Goal: Use online tool/utility: Utilize a website feature to perform a specific function

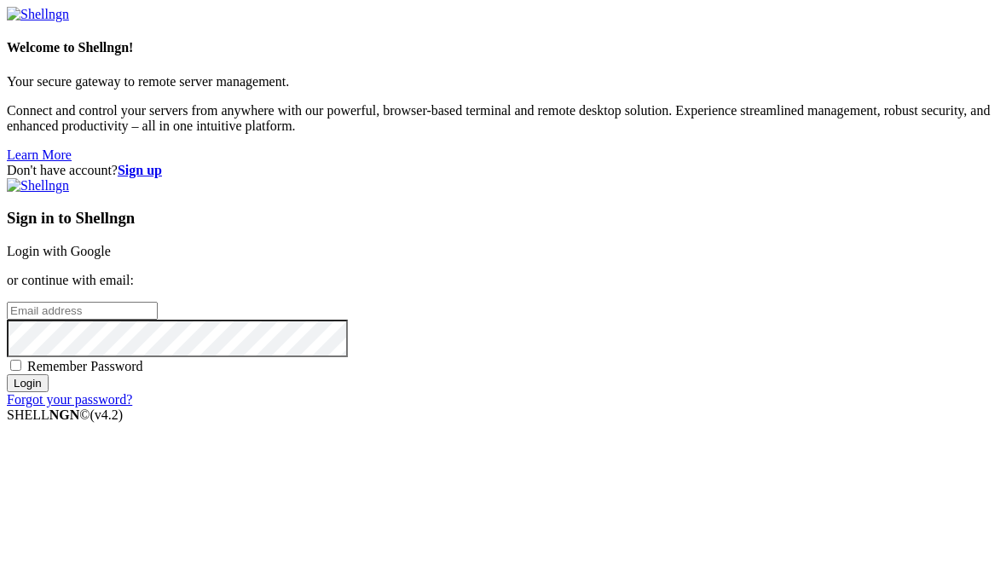
click at [482, 184] on div "Don't have account? Sign up Sign in to Shellngn Login with Google or continue w…" at bounding box center [503, 285] width 992 height 245
click at [111, 244] on link "Login with Google" at bounding box center [59, 251] width 104 height 14
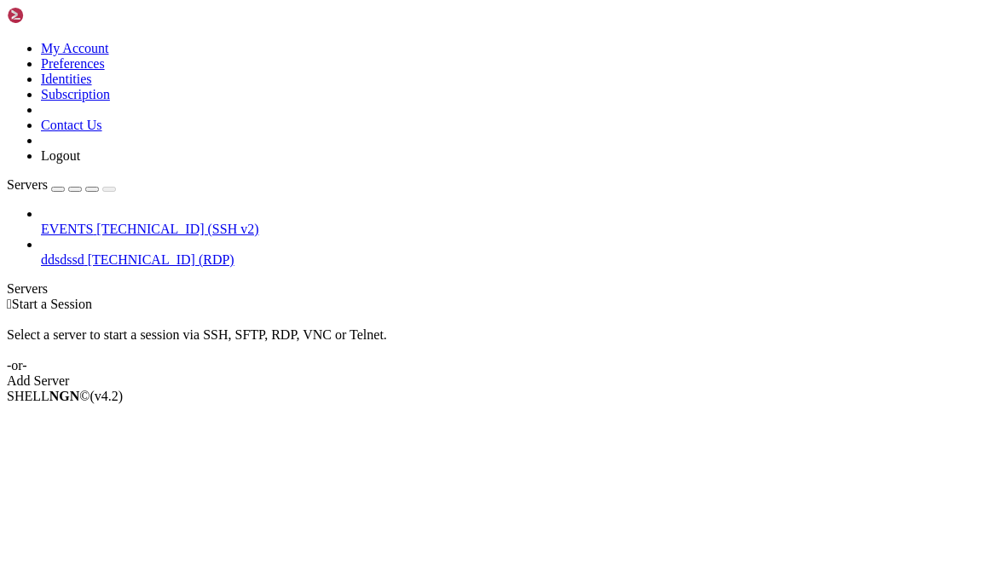
click at [145, 267] on div "EVENTS [TECHNICAL_ID] (SSH v2) ddsdssd [TECHNICAL_ID] (RDP)" at bounding box center [503, 236] width 992 height 61
click at [58, 189] on div "button" at bounding box center [58, 189] width 0 height 0
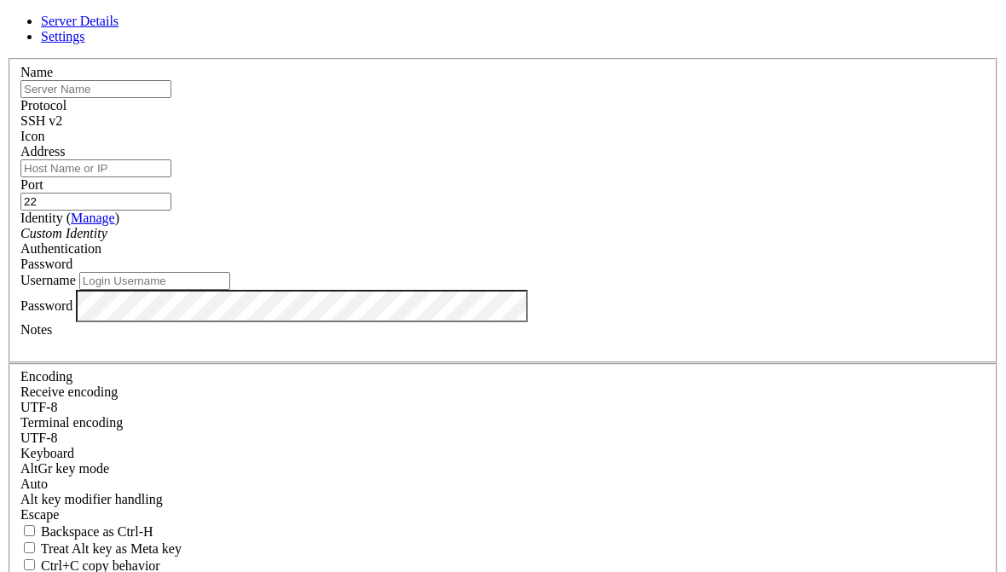
click at [171, 177] on input "Address" at bounding box center [95, 168] width 151 height 18
paste input "[TECHNICAL_ID]"
type input "[TECHNICAL_ID]"
click at [171, 98] on input "text" at bounding box center [95, 89] width 151 height 18
type input "SERVER"
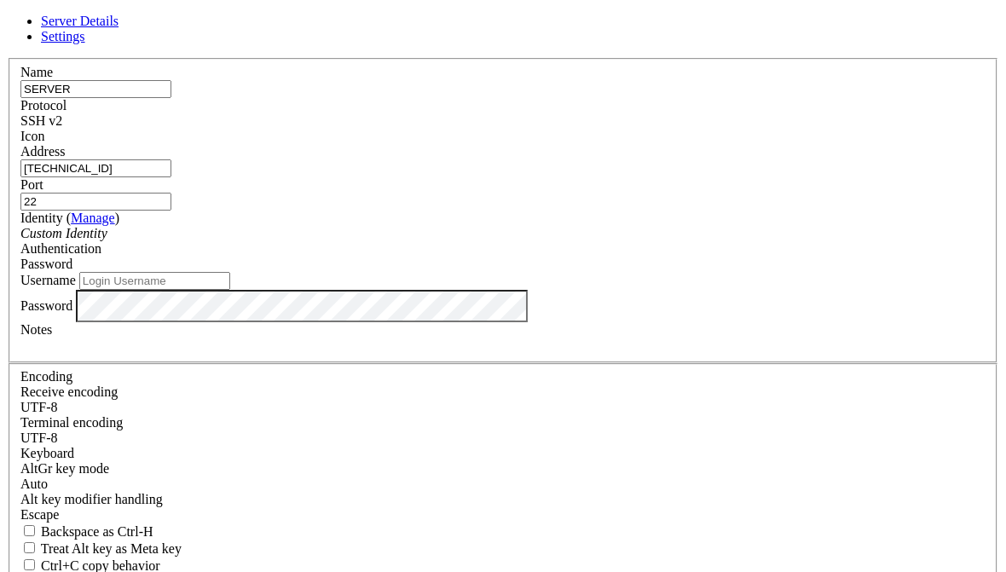
click at [230, 290] on input "Username" at bounding box center [154, 281] width 151 height 18
type input "root"
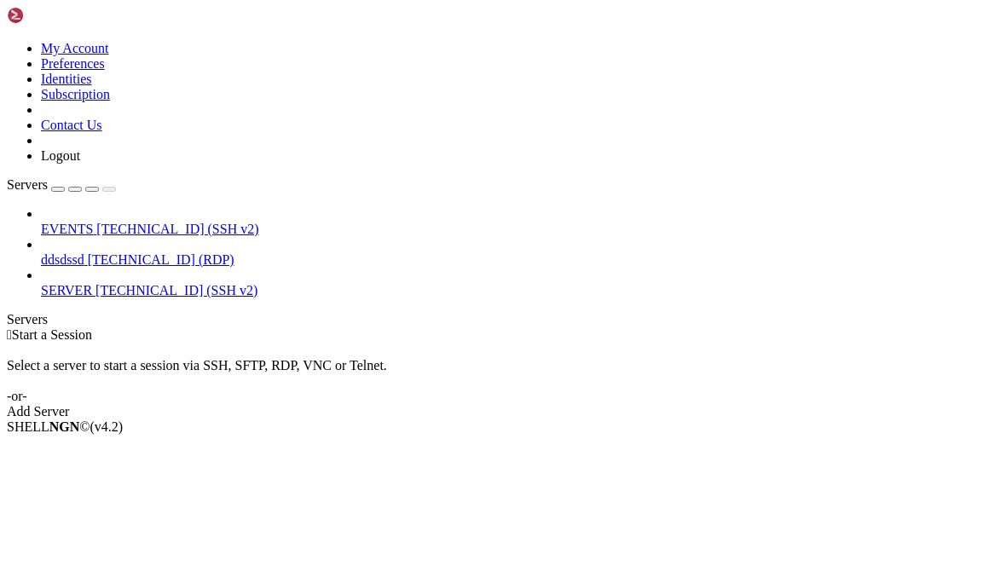
click at [95, 283] on span "[TECHNICAL_ID] (SSH v2)" at bounding box center [176, 290] width 162 height 14
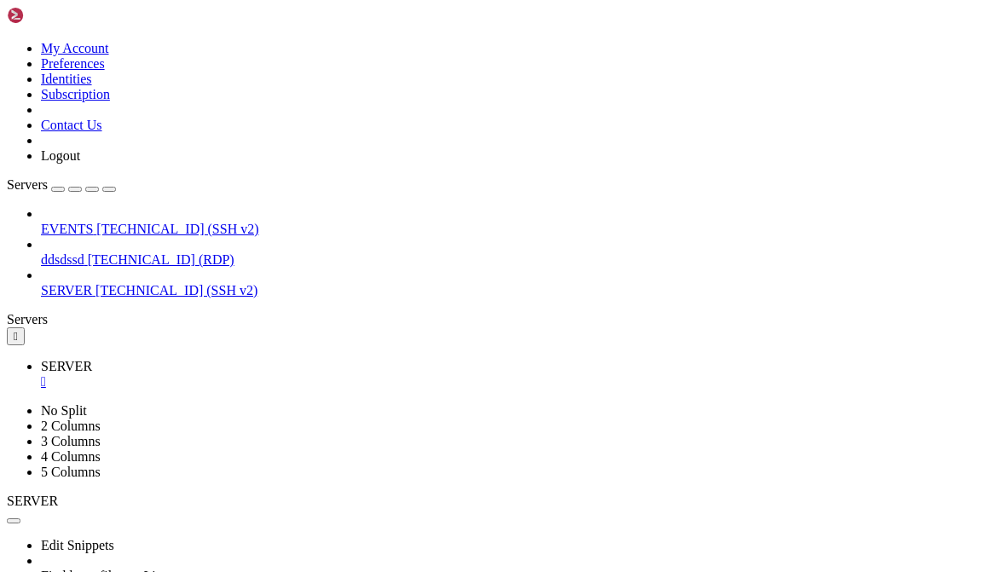
scroll to position [133, 0]
paste textarea "streamlink -o - '[URL][TECHNICAL_ID]' best | ffmpeg -re -i - -c copy -f flv rtm…"
type textarea "streamlink -o - '[URL][TECHNICAL_ID]' best | ffmpeg -re -i - -c copy -f flv rtm…"
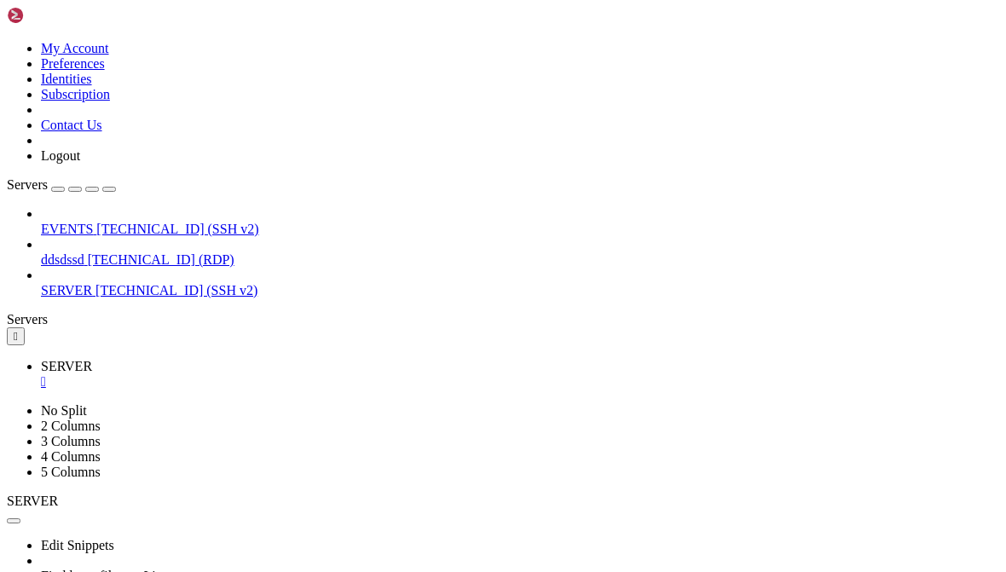
scroll to position [972, 0]
